Goal: Complete application form: Complete application form

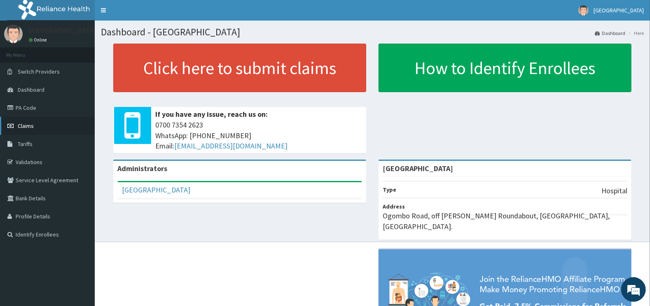
click at [36, 127] on link "Claims" at bounding box center [47, 126] width 95 height 18
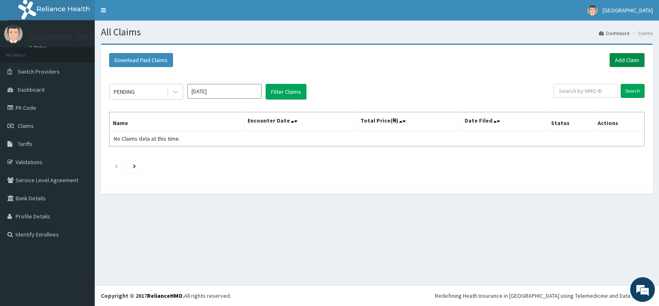
click at [611, 56] on link "Add Claim" at bounding box center [626, 60] width 35 height 14
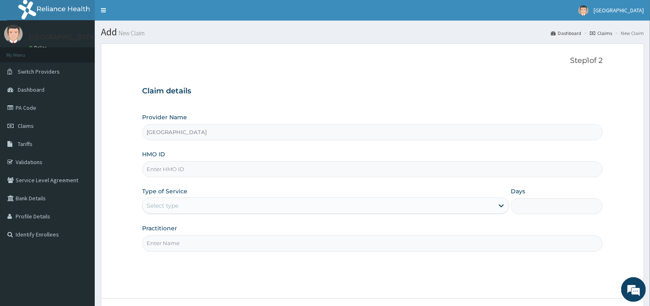
click at [374, 166] on input "HMO ID" at bounding box center [372, 169] width 461 height 16
type input "l"
type input "LBP/10054/B"
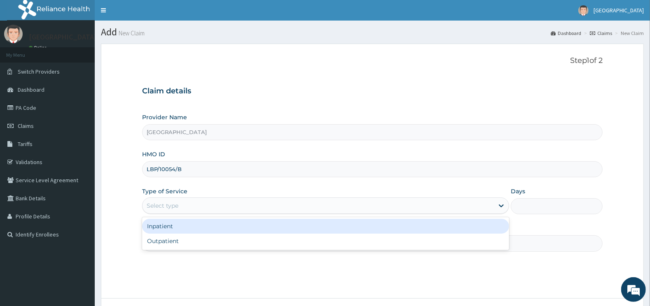
drag, startPoint x: 220, startPoint y: 202, endPoint x: 219, endPoint y: 207, distance: 5.5
click at [219, 203] on div "Select type" at bounding box center [318, 205] width 352 height 13
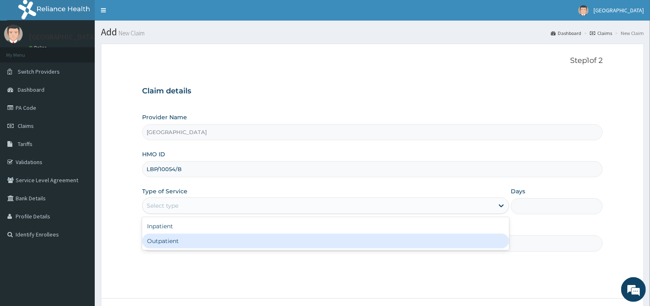
click at [204, 240] on div "Outpatient" at bounding box center [325, 241] width 367 height 15
type input "1"
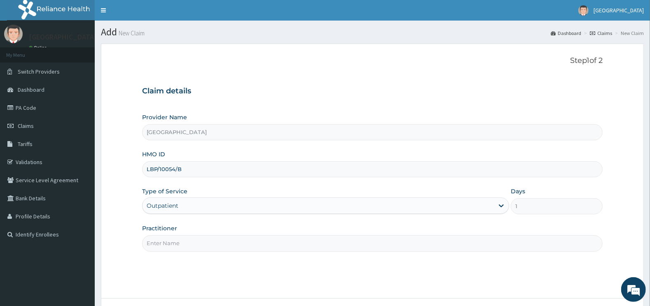
click at [204, 240] on input "Practitioner" at bounding box center [372, 243] width 461 height 16
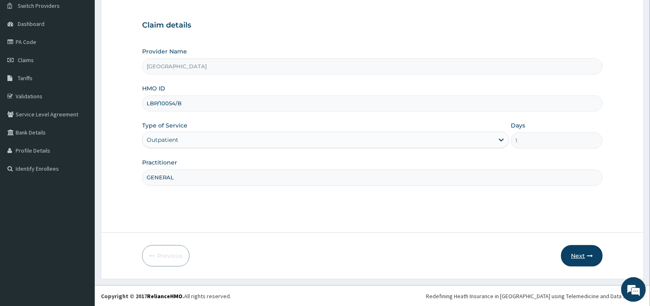
type input "GENERAL"
click at [576, 247] on button "Next" at bounding box center [582, 255] width 42 height 21
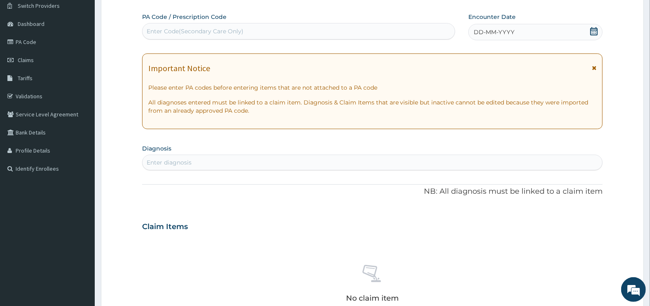
click at [276, 28] on div "Enter Code(Secondary Care Only)" at bounding box center [298, 31] width 312 height 13
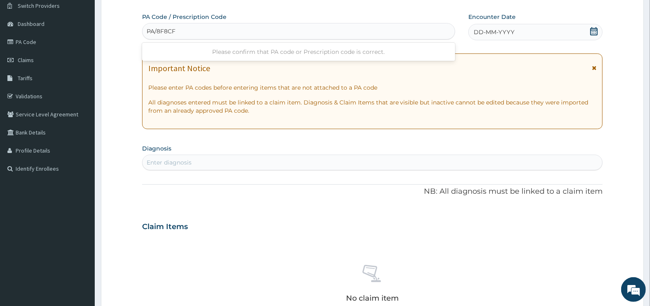
type input "PA/8F8CF0"
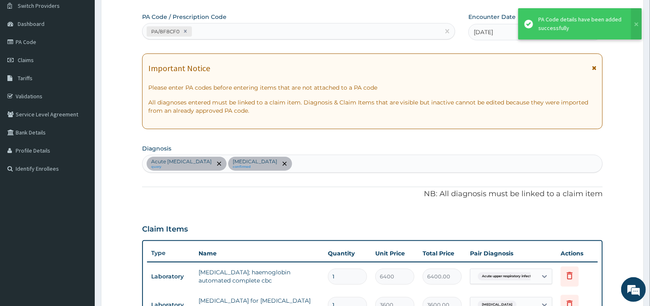
scroll to position [279, 0]
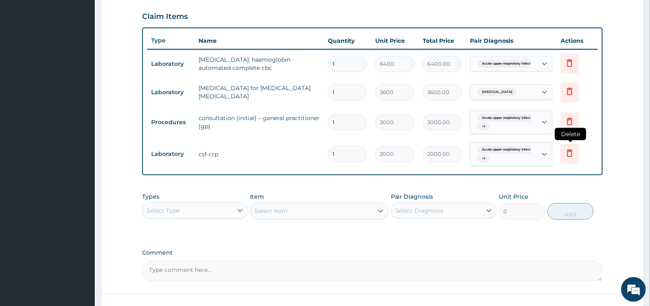
click at [568, 151] on icon at bounding box center [569, 153] width 6 height 7
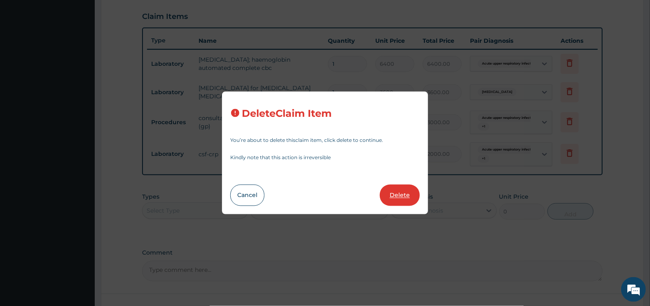
click at [403, 194] on button "Delete" at bounding box center [400, 195] width 40 height 21
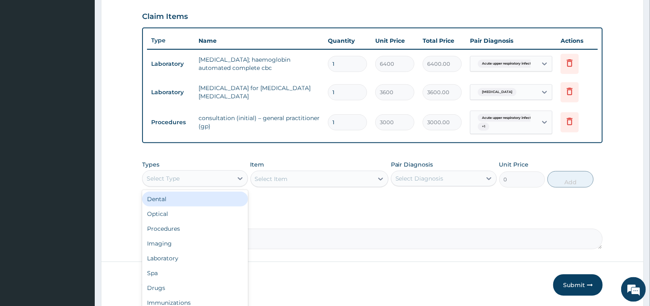
click at [202, 178] on div "Select Type" at bounding box center [187, 178] width 90 height 13
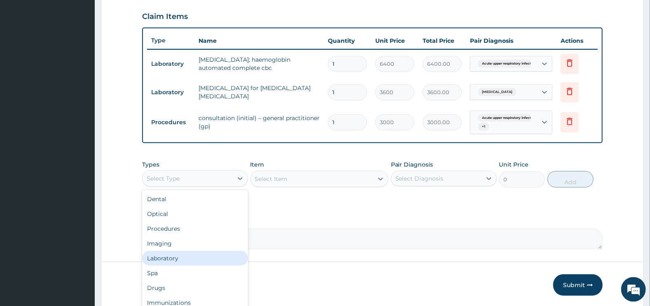
click at [179, 256] on div "Laboratory" at bounding box center [195, 258] width 106 height 15
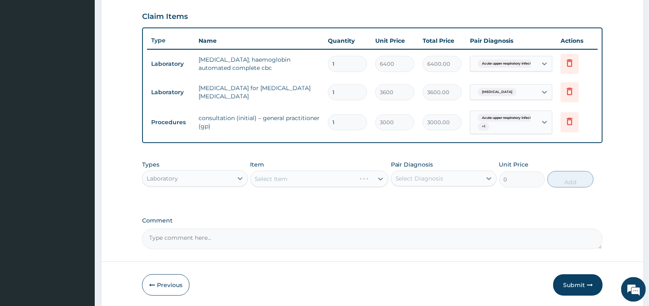
click at [285, 177] on div "Select Item" at bounding box center [319, 179] width 138 height 16
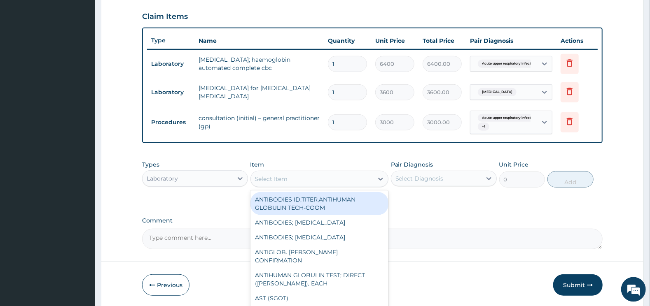
click at [285, 177] on div "Select Item" at bounding box center [271, 179] width 33 height 8
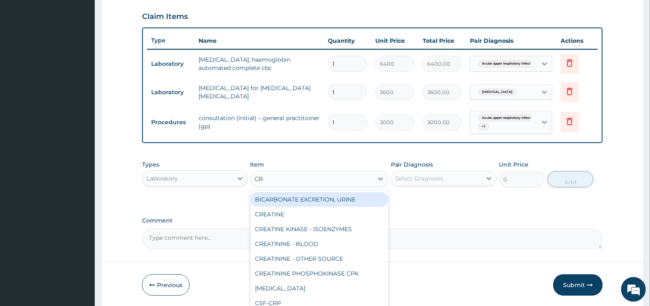
type input "CRP"
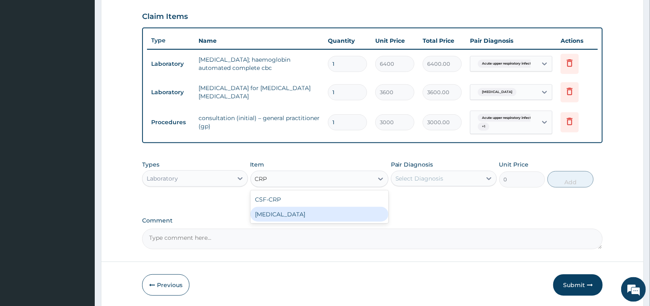
click at [296, 211] on div "CRP test" at bounding box center [319, 214] width 138 height 15
type input "7100"
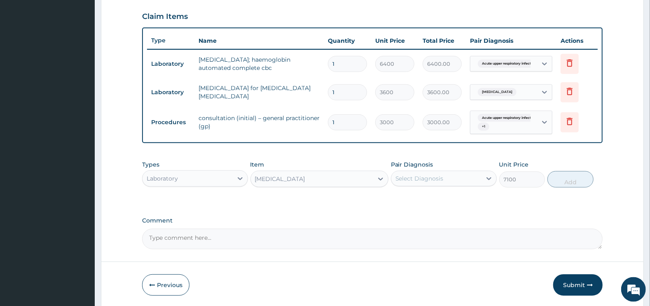
click at [402, 175] on div "Select Diagnosis" at bounding box center [419, 179] width 48 height 8
click at [438, 203] on label "Acute upper respiratory infection" at bounding box center [439, 199] width 70 height 8
checkbox input "true"
drag, startPoint x: 571, startPoint y: 180, endPoint x: 494, endPoint y: 198, distance: 79.1
click at [571, 180] on button "Add" at bounding box center [570, 179] width 46 height 16
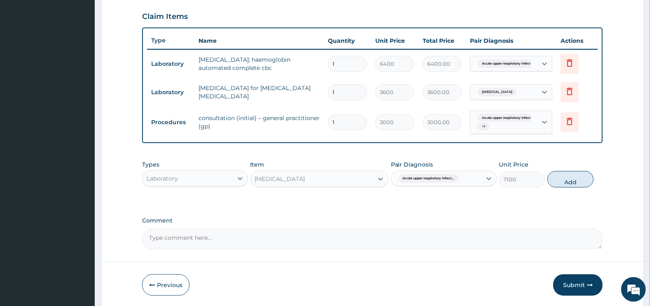
type input "0"
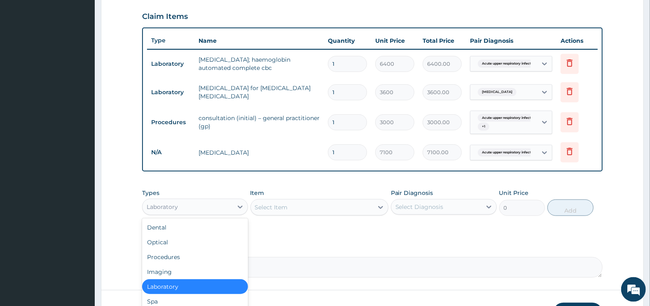
click at [204, 208] on div "Laboratory" at bounding box center [187, 206] width 90 height 13
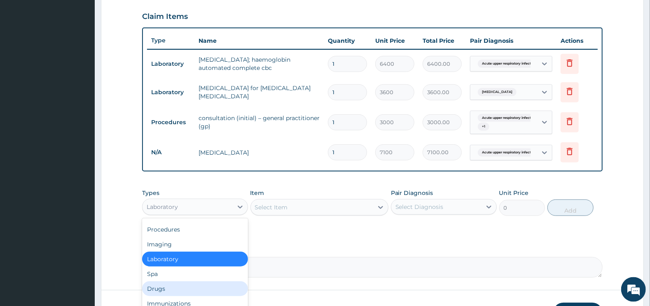
click at [177, 282] on div "Drugs" at bounding box center [195, 289] width 106 height 15
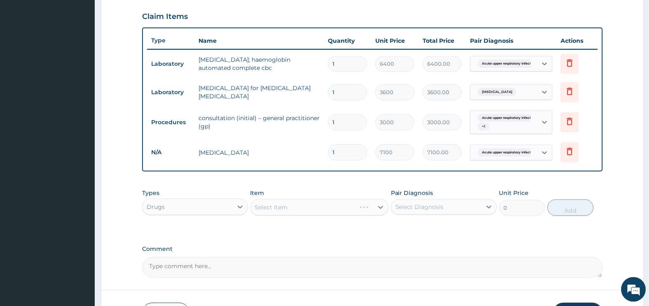
click at [282, 212] on div "Select Item" at bounding box center [319, 207] width 138 height 16
click at [284, 206] on div "Select Item" at bounding box center [319, 207] width 138 height 16
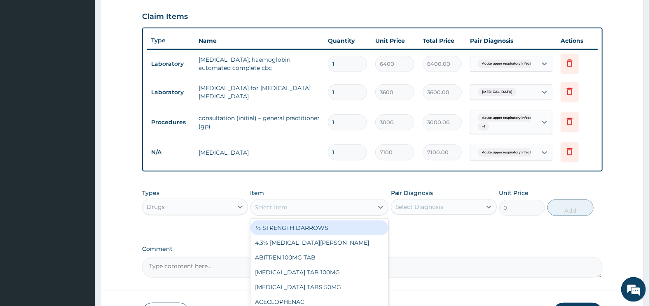
click at [285, 204] on div "Select Item" at bounding box center [271, 207] width 33 height 8
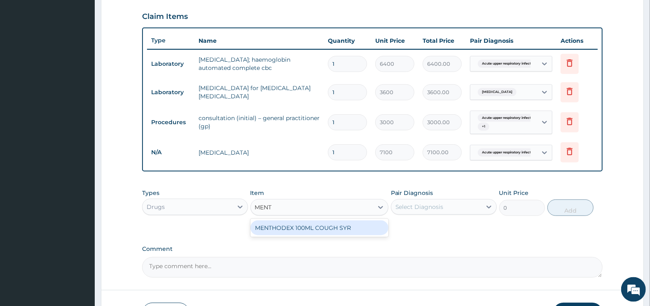
type input "MENTH"
click at [291, 225] on div "MENTHODEX 100ML COUGH SYR" at bounding box center [319, 228] width 138 height 15
type input "1440"
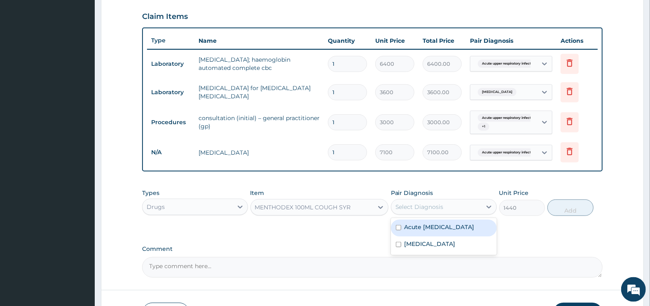
click at [407, 202] on div "Select Diagnosis" at bounding box center [436, 206] width 90 height 13
click at [409, 223] on label "Acute upper respiratory infection" at bounding box center [439, 227] width 70 height 8
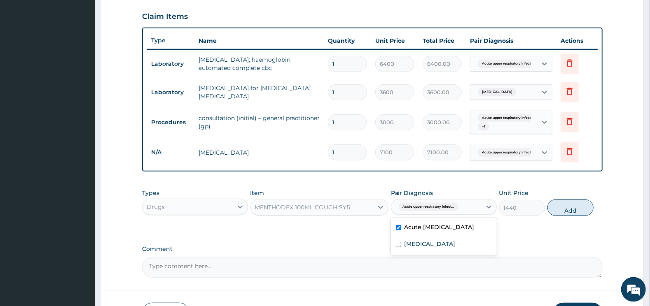
checkbox input "true"
click at [553, 210] on button "Add" at bounding box center [570, 208] width 46 height 16
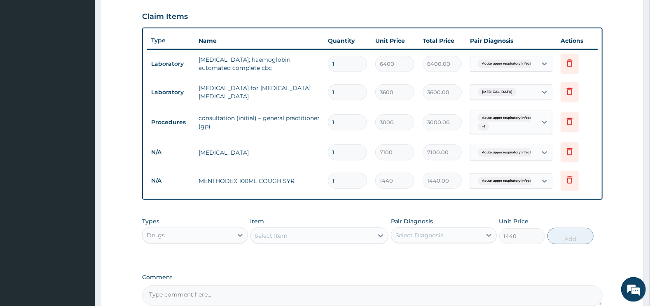
type input "0"
click at [324, 238] on div "Select Item" at bounding box center [312, 235] width 123 height 13
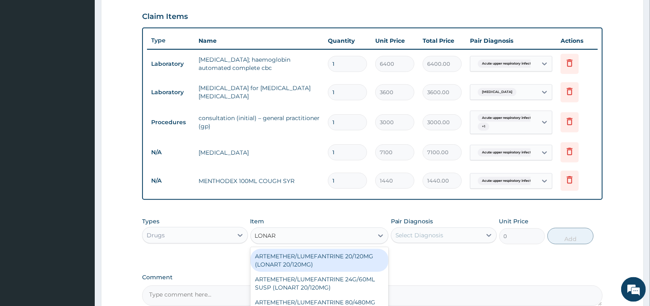
type input "LONART"
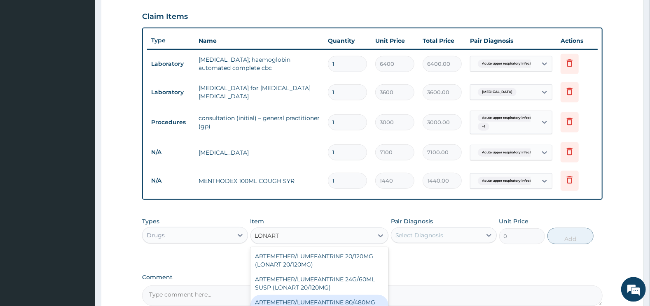
click at [366, 298] on div "ARTEMETHER/LUMEFANTRINE 80/480MG TAB (LONART DS)" at bounding box center [319, 306] width 138 height 23
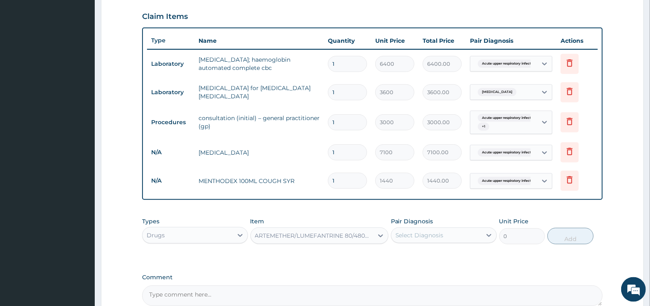
type input "290"
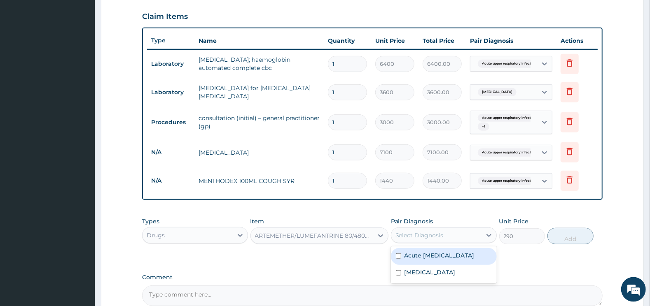
click at [437, 233] on div "Select Diagnosis" at bounding box center [419, 235] width 48 height 8
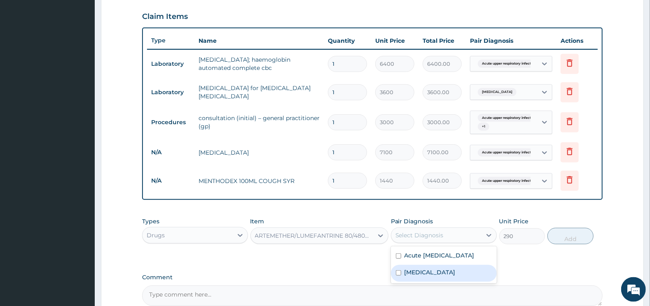
click at [426, 276] on label "Malaria" at bounding box center [429, 272] width 51 height 8
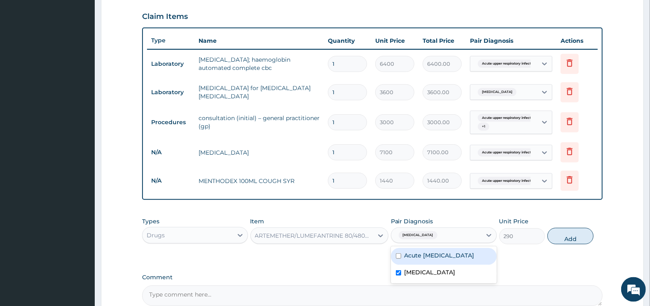
checkbox input "true"
click at [569, 237] on button "Add" at bounding box center [570, 236] width 46 height 16
type input "0"
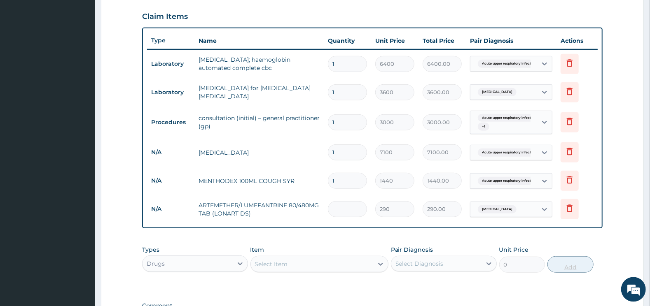
type input "0.00"
type input "6"
type input "1740.00"
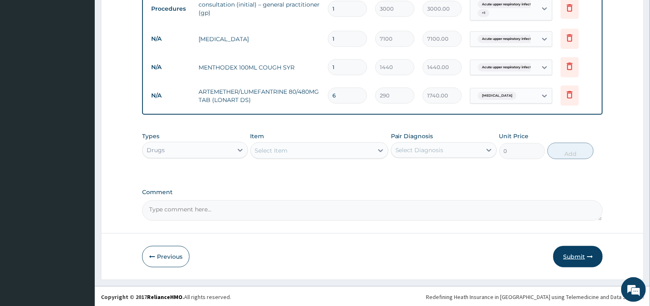
type input "6"
click at [580, 259] on button "Submit" at bounding box center [577, 256] width 49 height 21
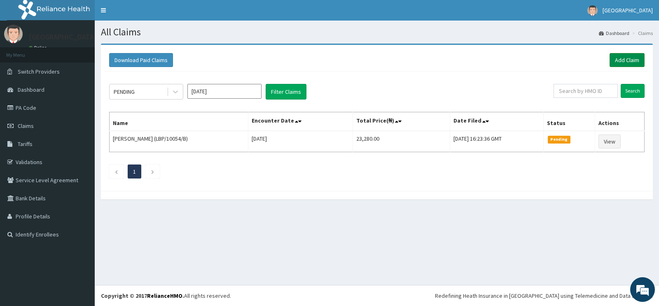
click at [624, 59] on link "Add Claim" at bounding box center [626, 60] width 35 height 14
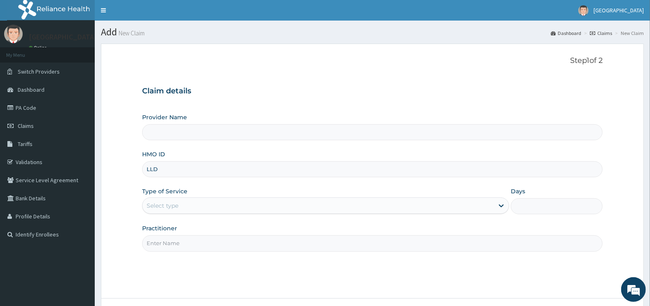
type input "[GEOGRAPHIC_DATA]"
type input "LLD/10096/A"
click at [202, 203] on div "Select type" at bounding box center [318, 205] width 352 height 13
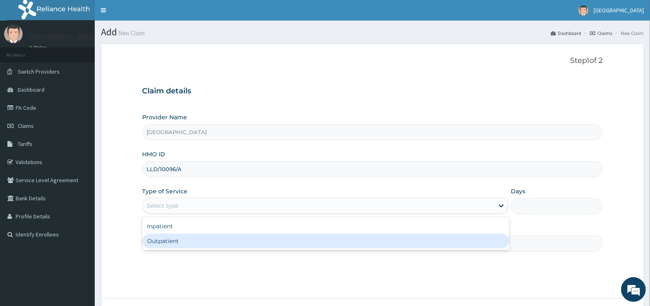
click at [203, 243] on div "Outpatient" at bounding box center [325, 241] width 367 height 15
type input "1"
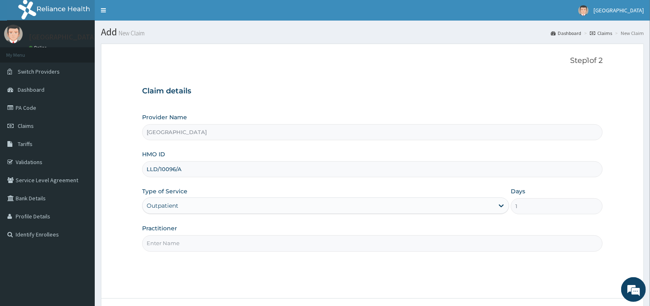
click at [201, 247] on input "Practitioner" at bounding box center [372, 243] width 461 height 16
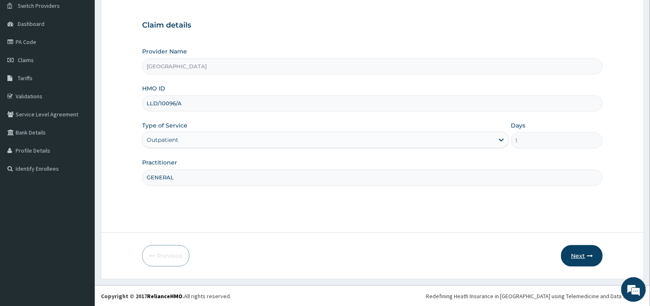
type input "GENERAL"
click at [582, 254] on button "Next" at bounding box center [582, 255] width 42 height 21
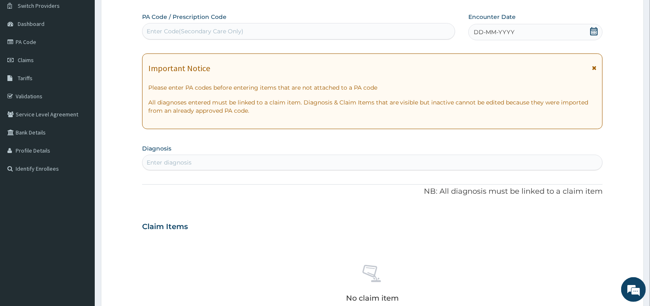
click at [329, 36] on div "Enter Code(Secondary Care Only)" at bounding box center [298, 31] width 312 height 13
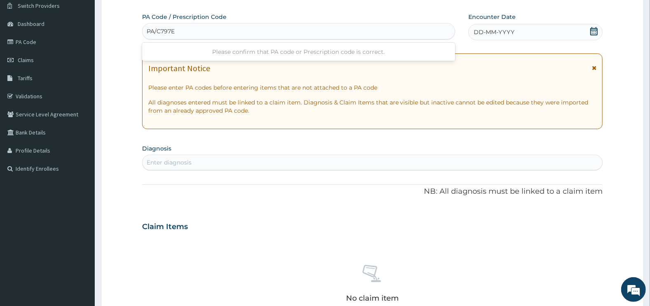
type input "PA/C797E1"
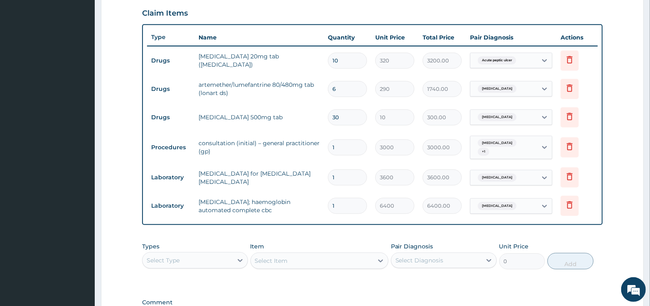
scroll to position [389, 0]
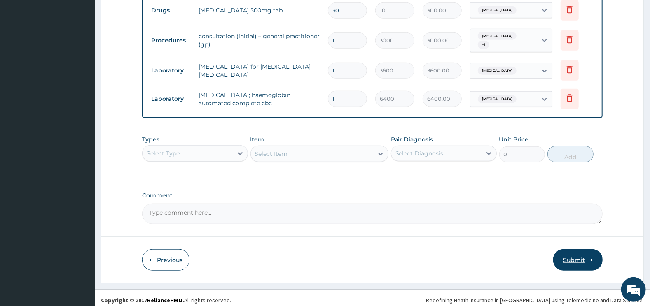
click at [580, 251] on button "Submit" at bounding box center [577, 259] width 49 height 21
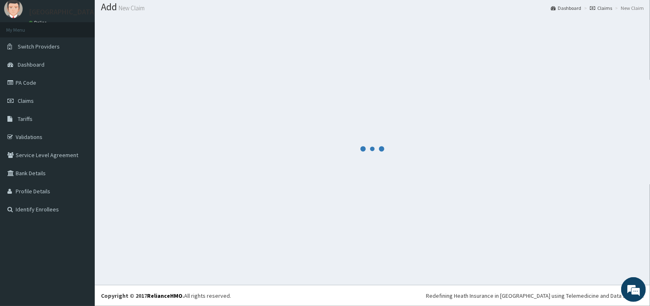
scroll to position [25, 0]
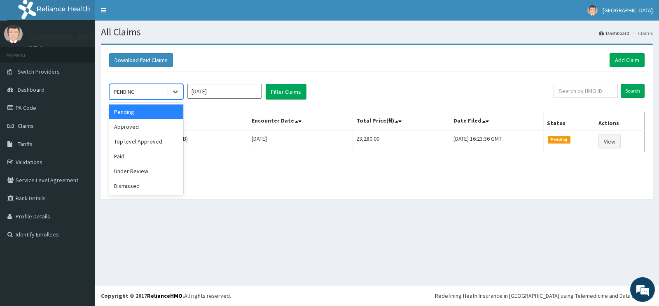
click at [155, 91] on div "PENDING" at bounding box center [138, 91] width 57 height 13
click at [147, 125] on div "Approved" at bounding box center [146, 126] width 74 height 15
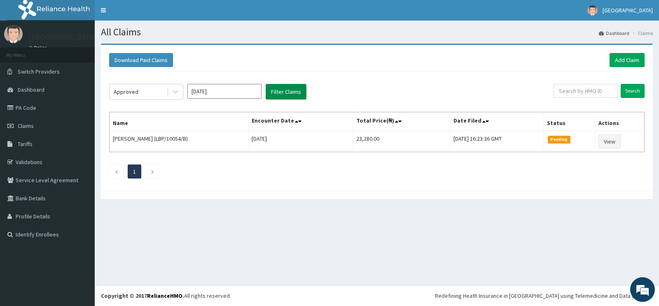
click at [285, 88] on button "Filter Claims" at bounding box center [286, 92] width 41 height 16
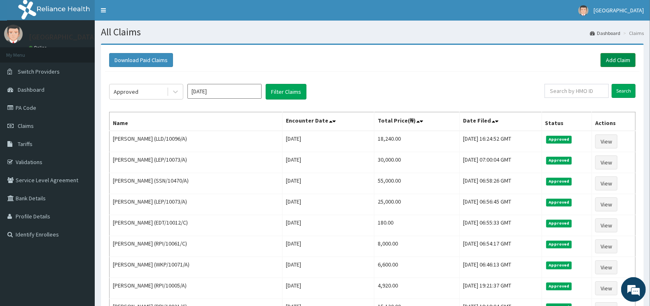
click at [610, 61] on link "Add Claim" at bounding box center [617, 60] width 35 height 14
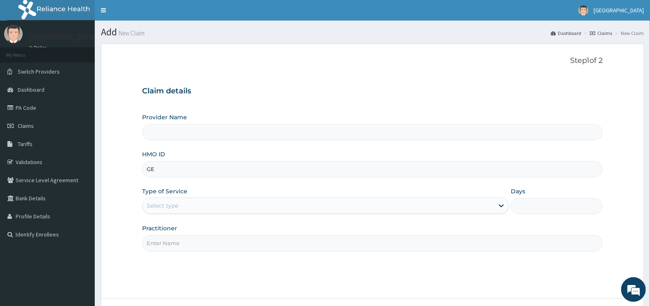
type input "GEL"
type input "[GEOGRAPHIC_DATA]"
type input "GEL/10043/C"
drag, startPoint x: 310, startPoint y: 185, endPoint x: 281, endPoint y: 208, distance: 36.9
click at [309, 186] on div "Provider Name Cedar Care Hospital HMO ID GEL/10043/C Type of Service Select typ…" at bounding box center [372, 182] width 461 height 138
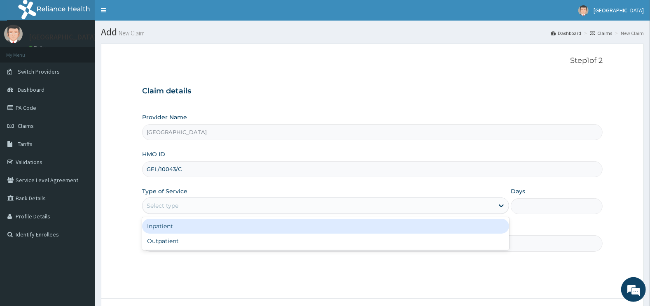
click at [254, 200] on div "Select type" at bounding box center [318, 205] width 352 height 13
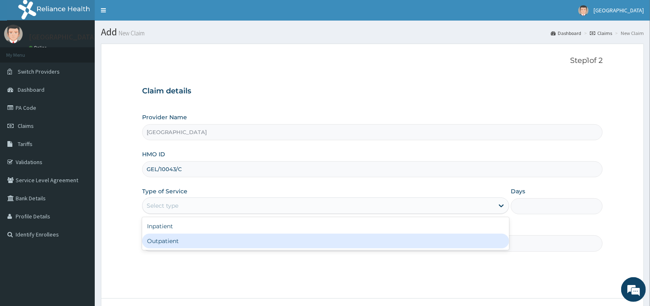
click at [205, 243] on div "Outpatient" at bounding box center [325, 241] width 367 height 15
type input "1"
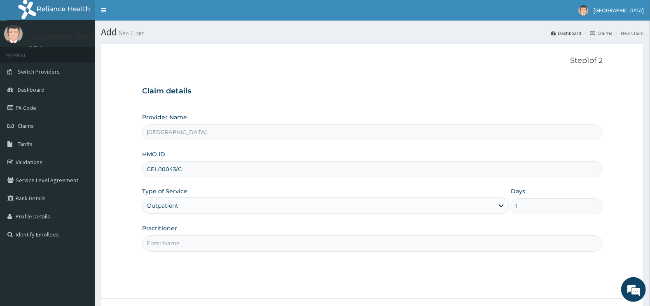
click at [203, 236] on input "Practitioner" at bounding box center [372, 243] width 461 height 16
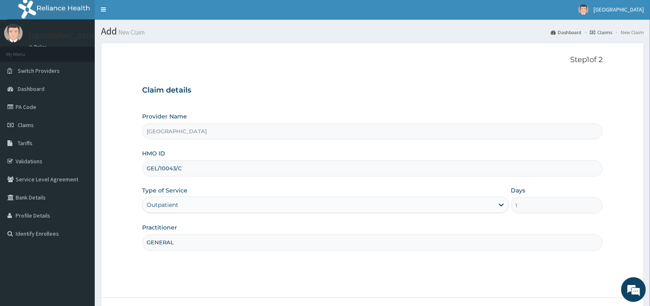
scroll to position [66, 0]
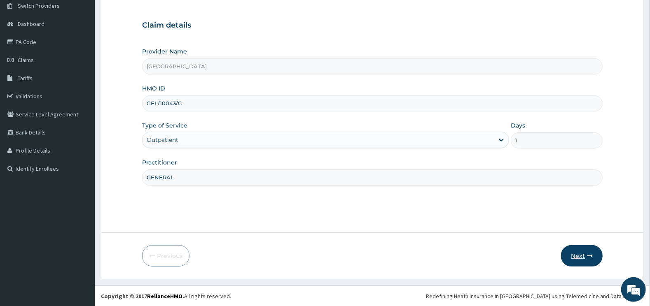
type input "GENERAL"
click at [579, 261] on button "Next" at bounding box center [582, 255] width 42 height 21
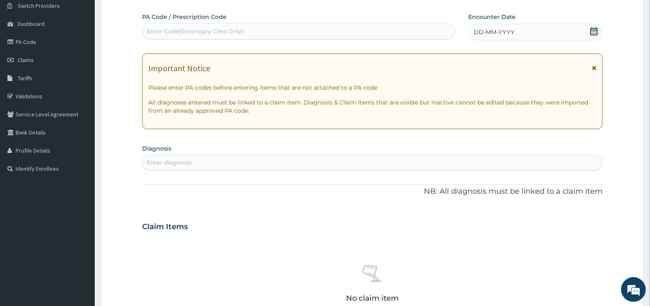
drag, startPoint x: 298, startPoint y: 21, endPoint x: 294, endPoint y: 30, distance: 9.2
click at [294, 30] on div "PA Code / Prescription Code Enter Code(Secondary Care Only)" at bounding box center [298, 26] width 313 height 27
click at [294, 30] on div "Enter Code(Secondary Care Only)" at bounding box center [298, 31] width 312 height 13
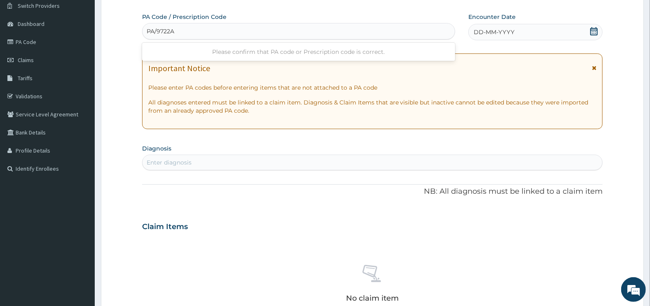
type input "PA/9722A2"
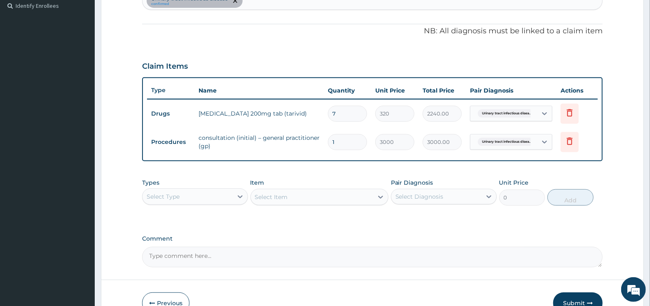
scroll to position [240, 0]
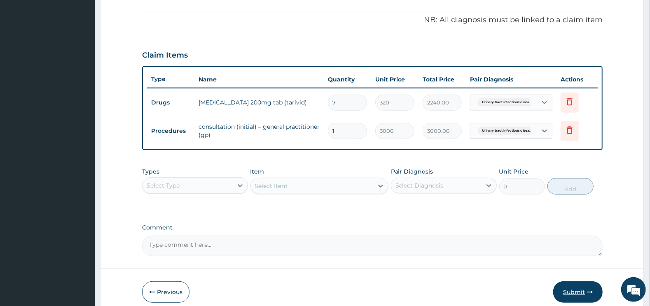
click at [577, 285] on button "Submit" at bounding box center [577, 292] width 49 height 21
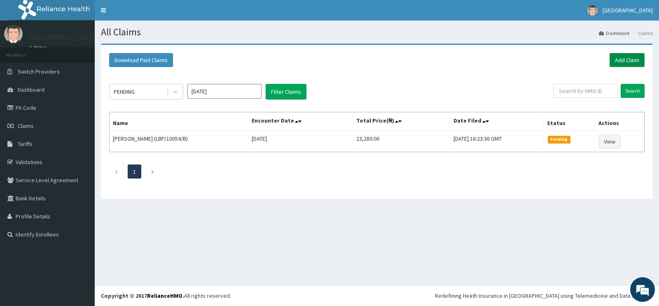
click at [625, 62] on link "Add Claim" at bounding box center [626, 60] width 35 height 14
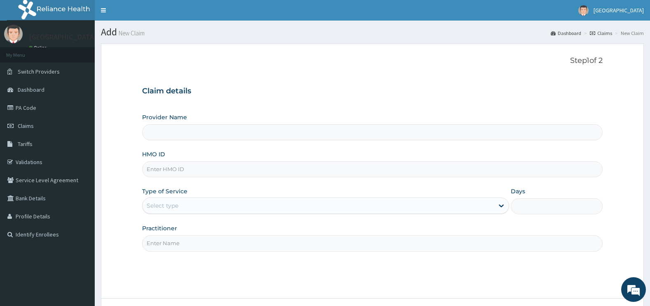
click at [193, 161] on div "HMO ID" at bounding box center [372, 163] width 461 height 27
click at [193, 168] on input "HMO ID" at bounding box center [372, 169] width 461 height 16
type input "[GEOGRAPHIC_DATA]"
type input "LBP/10054/D"
click at [163, 196] on div "Type of Service Select type" at bounding box center [325, 200] width 367 height 27
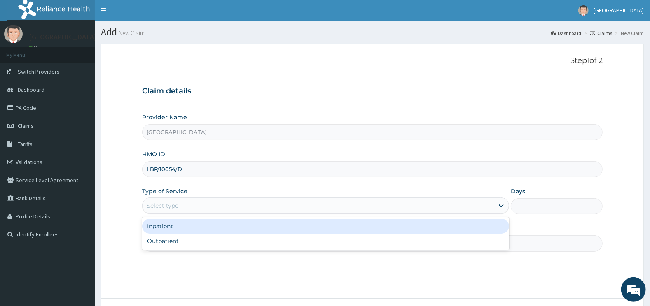
click at [162, 207] on div "Select type" at bounding box center [163, 206] width 32 height 8
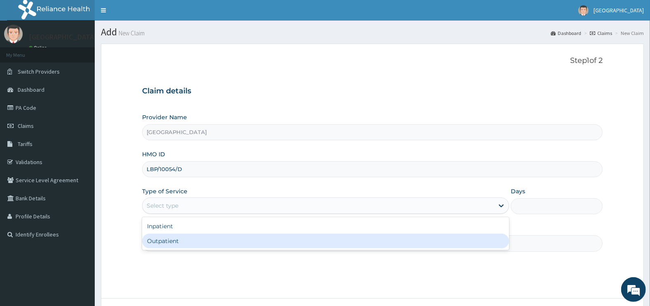
click at [177, 239] on div "Outpatient" at bounding box center [325, 241] width 367 height 15
type input "1"
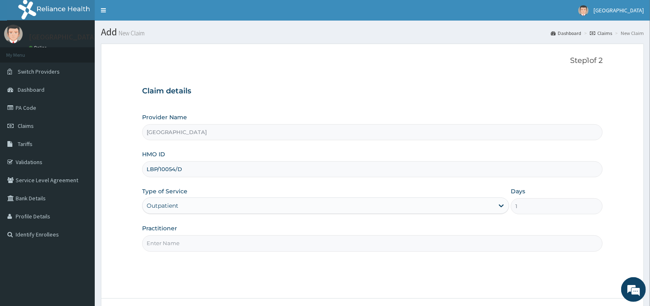
click at [178, 239] on input "Practitioner" at bounding box center [372, 243] width 461 height 16
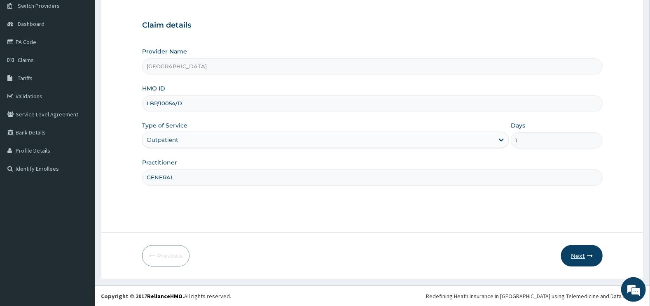
type input "GENERAL"
click at [579, 254] on button "Next" at bounding box center [582, 255] width 42 height 21
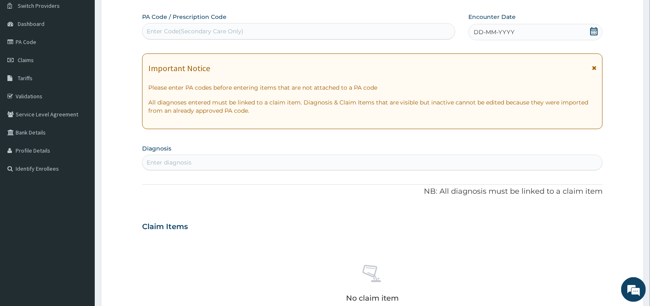
click at [212, 31] on div "Enter Code(Secondary Care Only)" at bounding box center [195, 31] width 97 height 8
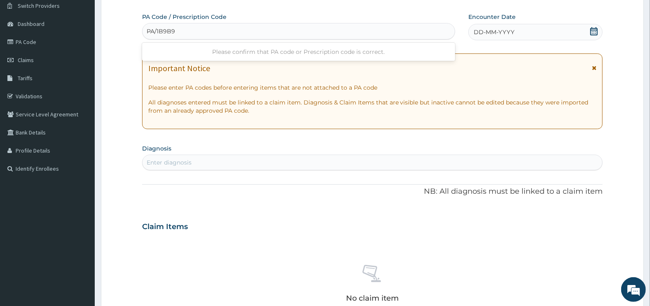
type input "PA/1B9B9A"
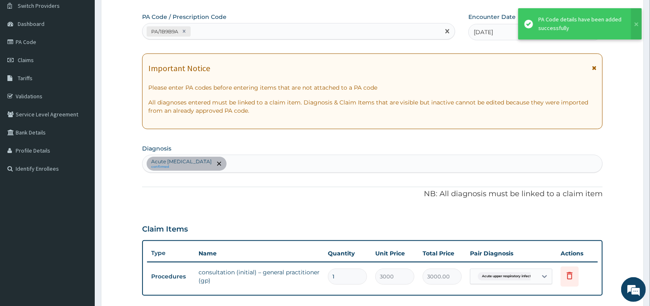
click at [248, 26] on div "PA/1B9B9A" at bounding box center [291, 32] width 298 height 14
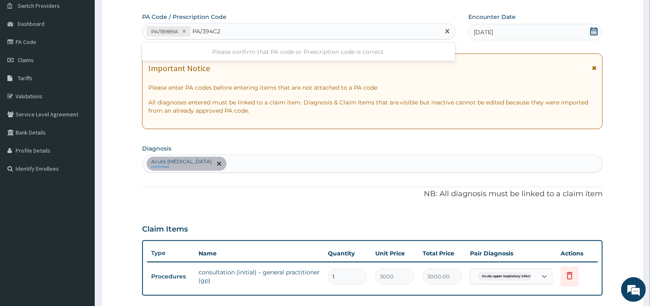
type input "PA/394C2D"
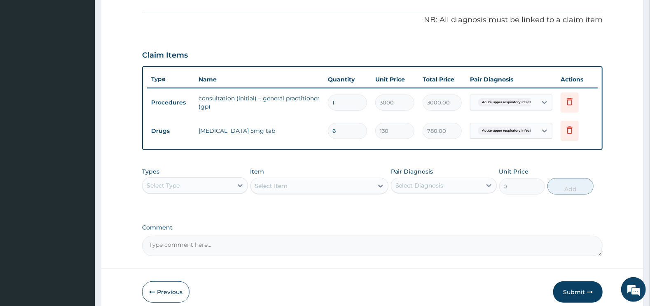
scroll to position [275, 0]
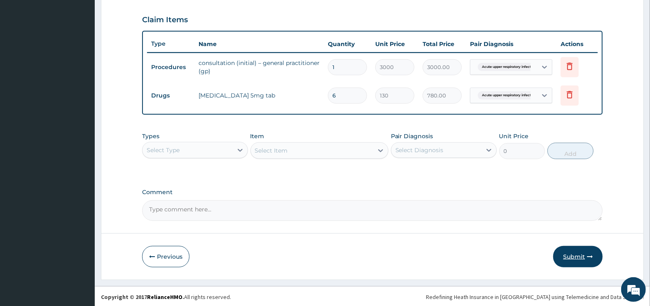
click at [571, 248] on button "Submit" at bounding box center [577, 256] width 49 height 21
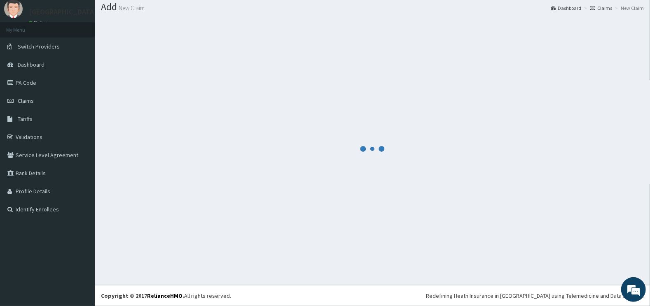
scroll to position [25, 0]
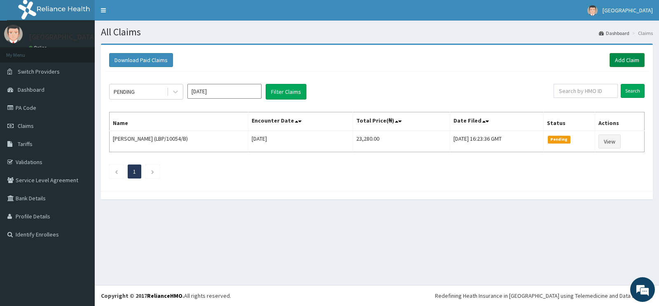
click at [631, 59] on link "Add Claim" at bounding box center [626, 60] width 35 height 14
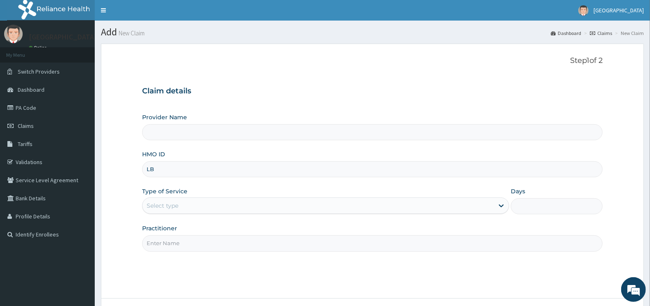
type input "LBP"
type input "[GEOGRAPHIC_DATA]"
type input "LBP/10054/C"
drag, startPoint x: 180, startPoint y: 202, endPoint x: 175, endPoint y: 210, distance: 10.0
click at [180, 203] on div "Select type" at bounding box center [318, 205] width 352 height 13
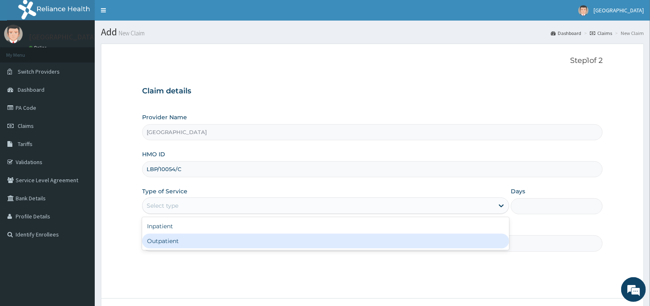
click at [165, 237] on div "Outpatient" at bounding box center [325, 241] width 367 height 15
type input "1"
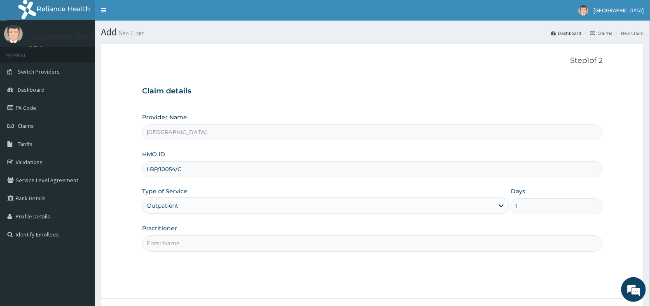
click at [165, 237] on input "Practitioner" at bounding box center [372, 243] width 461 height 16
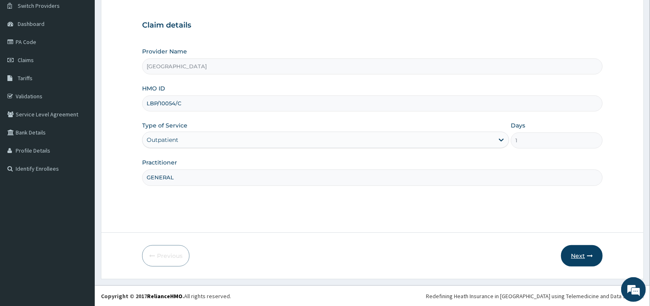
type input "GENERAL"
click at [582, 255] on button "Next" at bounding box center [582, 255] width 42 height 21
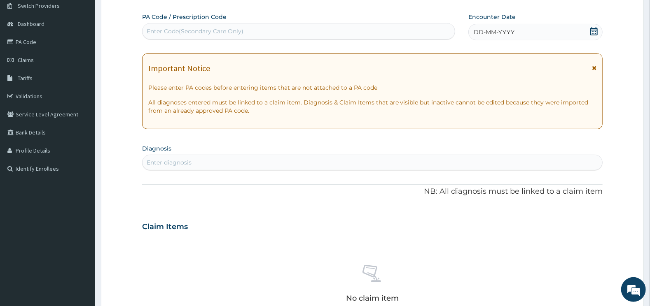
click at [261, 27] on div "Enter Code(Secondary Care Only)" at bounding box center [298, 31] width 312 height 13
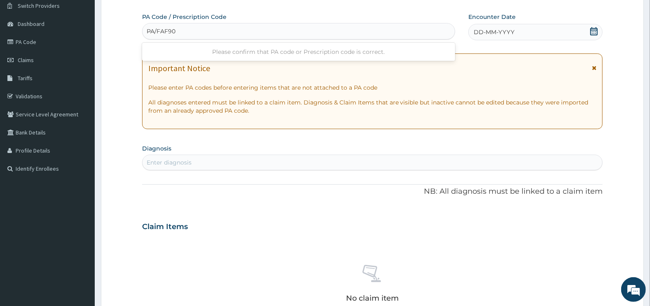
type input "PA/FAF901"
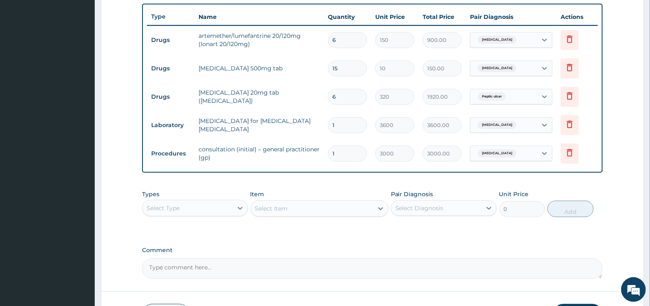
scroll to position [360, 0]
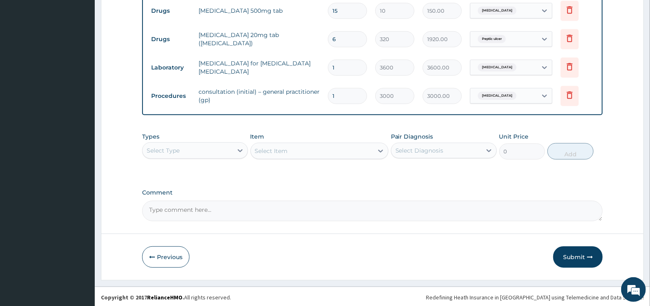
click at [580, 262] on button "Submit" at bounding box center [577, 257] width 49 height 21
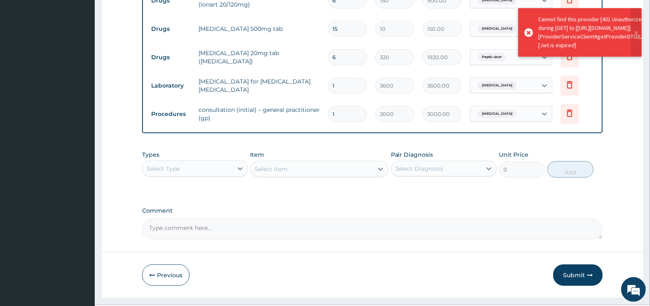
scroll to position [346, 0]
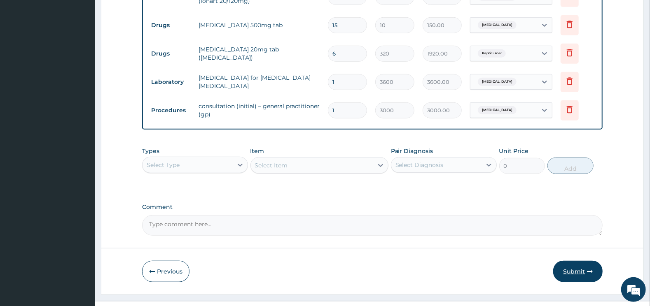
click at [574, 271] on button "Submit" at bounding box center [577, 271] width 49 height 21
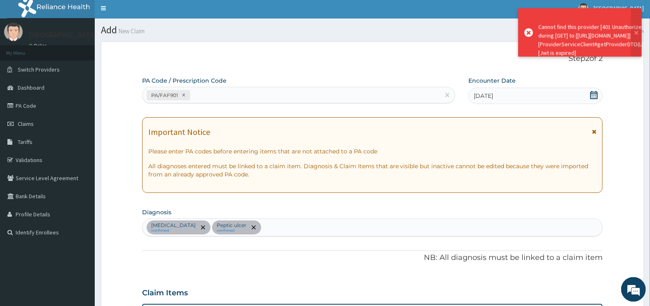
scroll to position [0, 0]
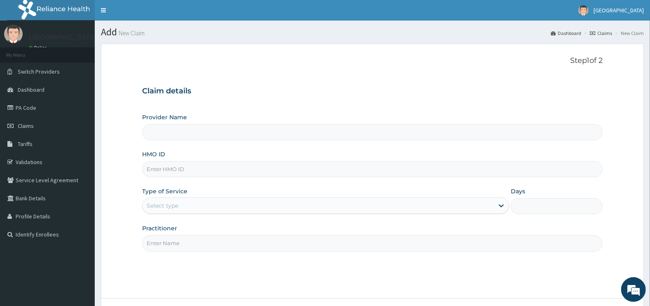
type input "[GEOGRAPHIC_DATA]"
click at [271, 169] on input "HMO ID" at bounding box center [372, 169] width 461 height 16
type input "LBP/10054/C"
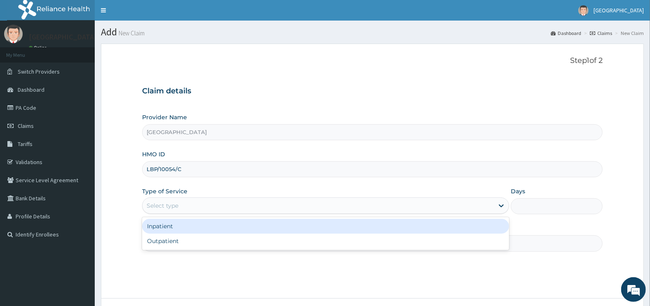
drag, startPoint x: 212, startPoint y: 206, endPoint x: 219, endPoint y: 248, distance: 42.6
click at [209, 212] on div "Select type" at bounding box center [318, 205] width 352 height 13
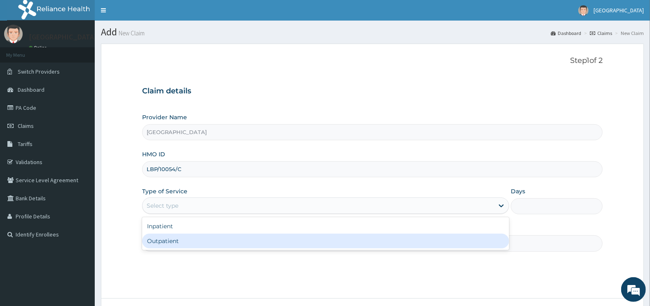
click at [214, 243] on div "Outpatient" at bounding box center [325, 241] width 367 height 15
type input "1"
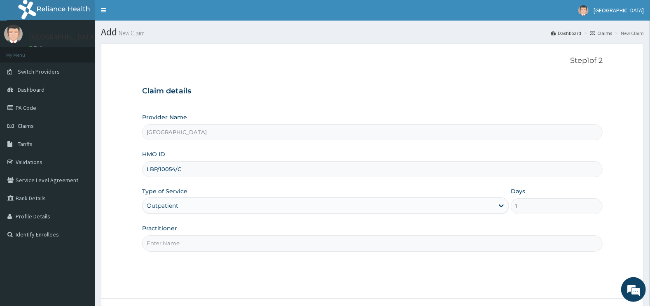
click at [213, 243] on input "Practitioner" at bounding box center [372, 243] width 461 height 16
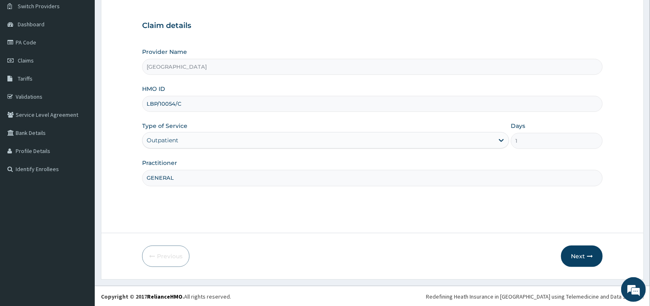
scroll to position [66, 0]
type input "GENERAL"
click at [575, 255] on button "Next" at bounding box center [582, 255] width 42 height 21
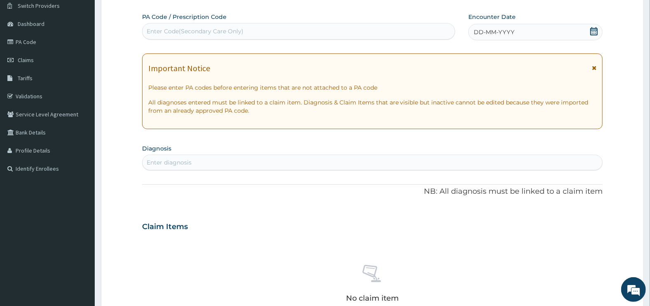
click at [239, 30] on div "Enter Code(Secondary Care Only)" at bounding box center [195, 31] width 97 height 8
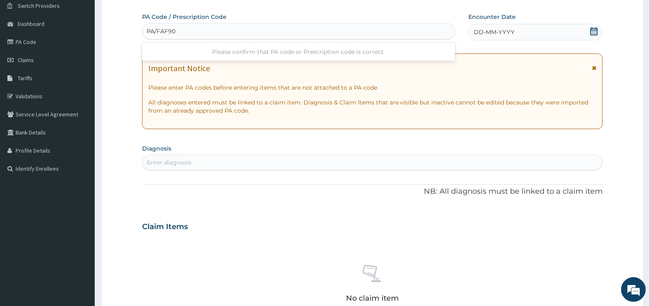
type input "PA/FAF901"
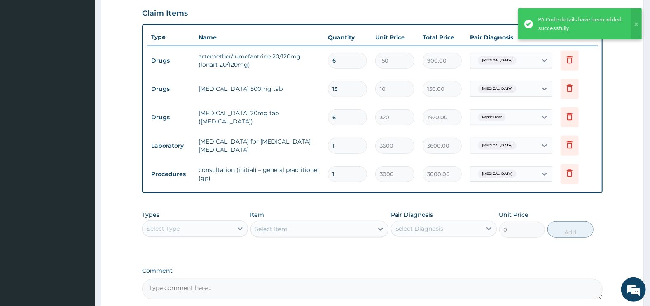
scroll to position [360, 0]
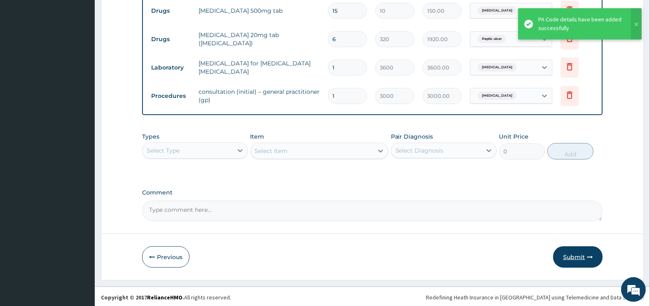
click at [578, 253] on button "Submit" at bounding box center [577, 257] width 49 height 21
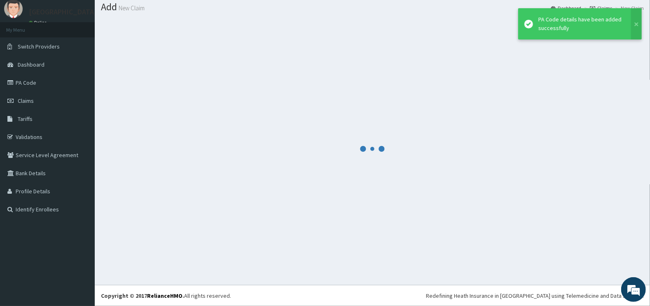
scroll to position [25, 0]
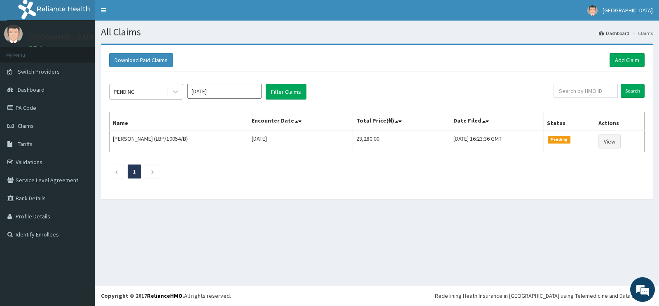
click at [146, 86] on div "PENDING" at bounding box center [138, 91] width 57 height 13
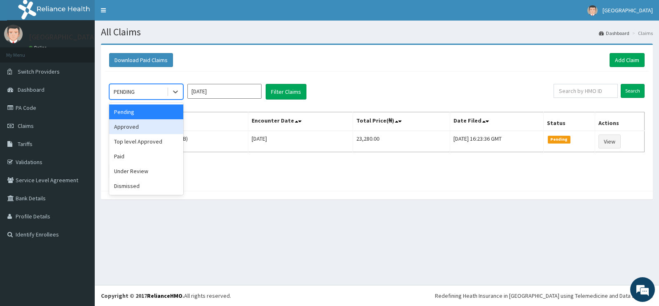
click at [143, 127] on div "Approved" at bounding box center [146, 126] width 74 height 15
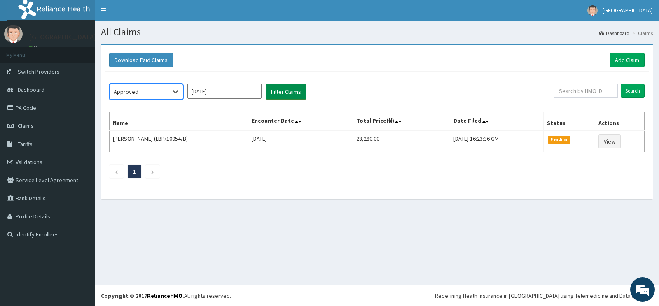
click at [289, 91] on button "Filter Claims" at bounding box center [286, 92] width 41 height 16
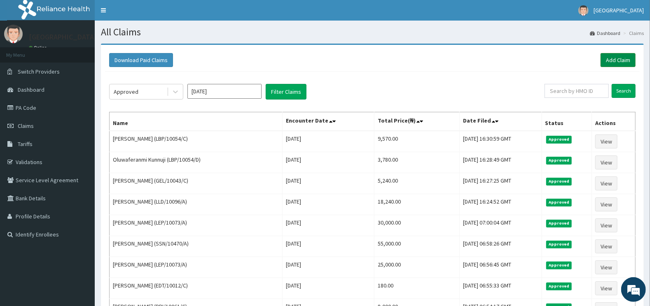
click at [616, 54] on link "Add Claim" at bounding box center [617, 60] width 35 height 14
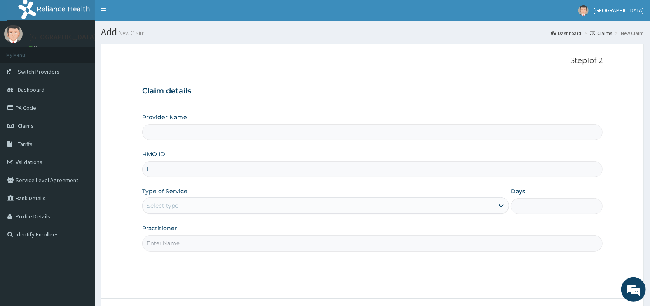
type input "LB"
type input "[GEOGRAPHIC_DATA]"
type input "LBP/10054/A"
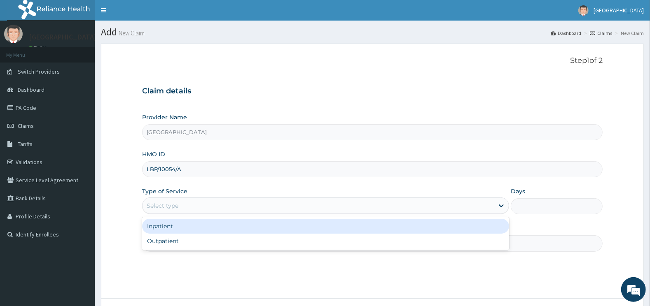
drag, startPoint x: 238, startPoint y: 200, endPoint x: 217, endPoint y: 236, distance: 41.3
click at [238, 200] on div "Select type" at bounding box center [318, 205] width 352 height 13
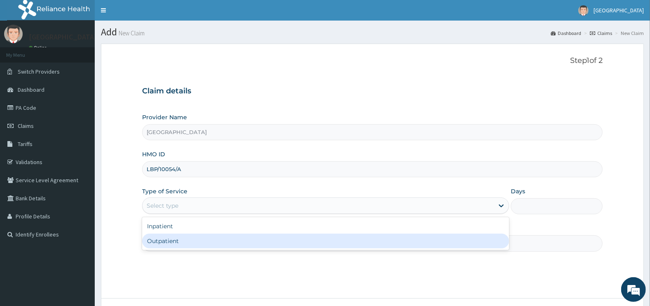
click at [213, 239] on div "Outpatient" at bounding box center [325, 241] width 367 height 15
type input "1"
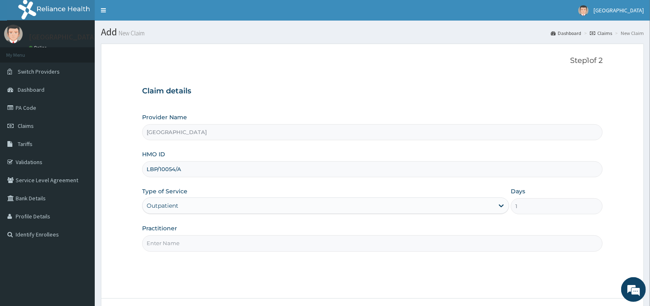
click at [213, 239] on input "Practitioner" at bounding box center [372, 243] width 461 height 16
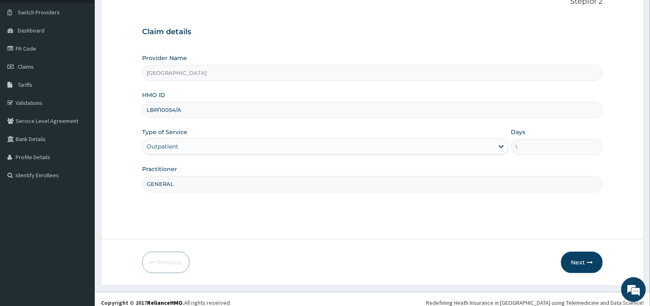
scroll to position [66, 0]
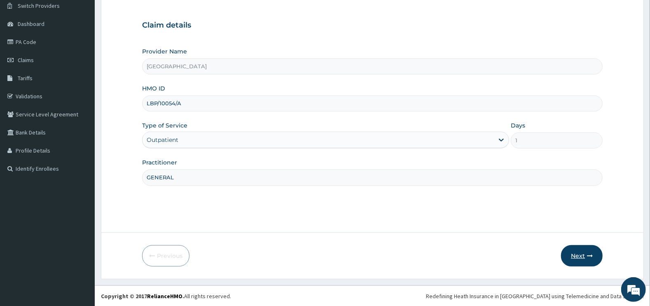
type input "GENERAL"
click at [582, 260] on button "Next" at bounding box center [582, 255] width 42 height 21
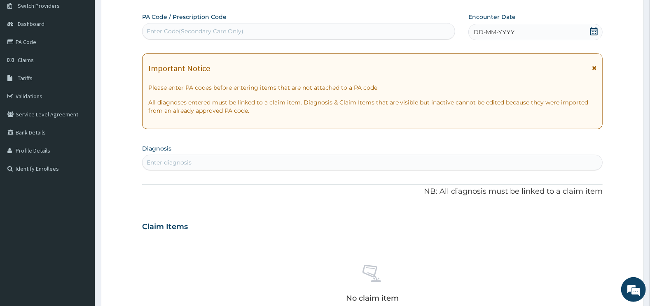
click at [263, 36] on div "Enter Code(Secondary Care Only)" at bounding box center [298, 31] width 312 height 13
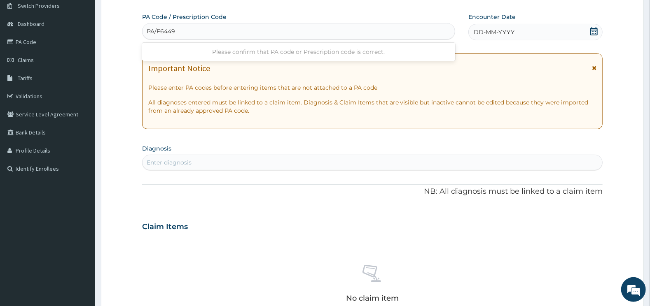
type input "PA/F6449E"
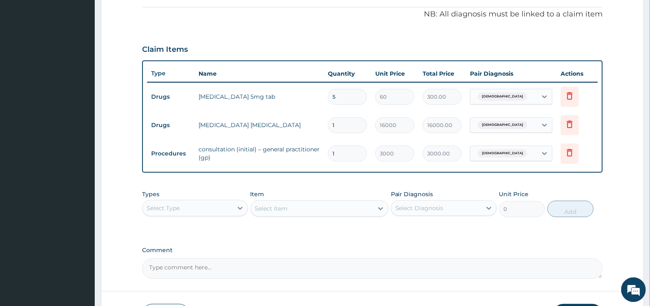
scroll to position [304, 0]
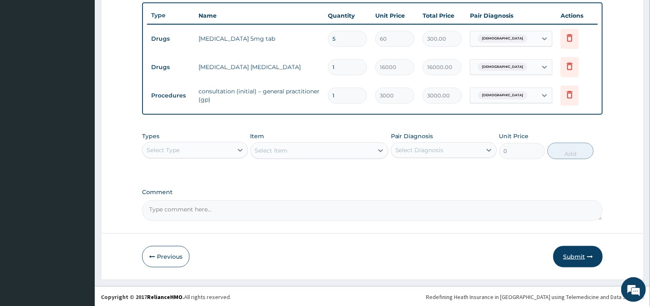
click at [586, 253] on button "Submit" at bounding box center [577, 256] width 49 height 21
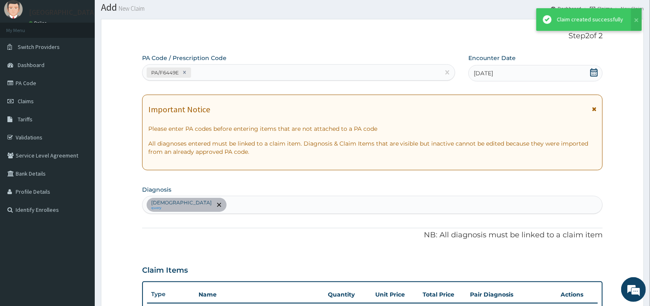
scroll to position [82, 0]
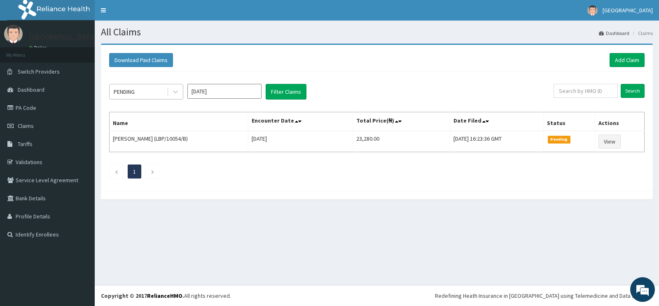
click at [134, 96] on div "PENDING" at bounding box center [138, 91] width 57 height 13
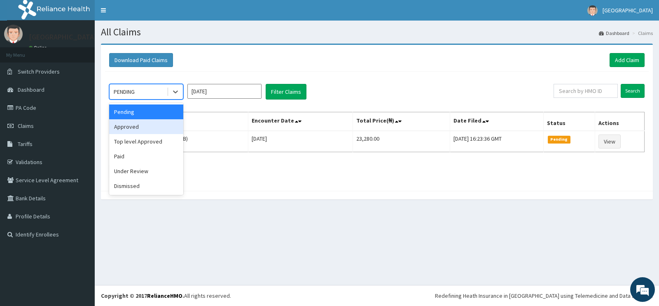
click at [142, 130] on div "Approved" at bounding box center [146, 126] width 74 height 15
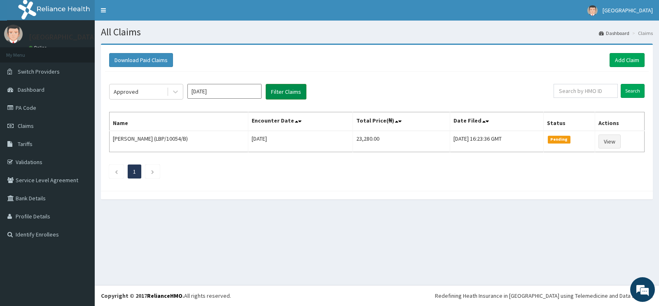
click at [281, 89] on button "Filter Claims" at bounding box center [286, 92] width 41 height 16
